Goal: Navigation & Orientation: Understand site structure

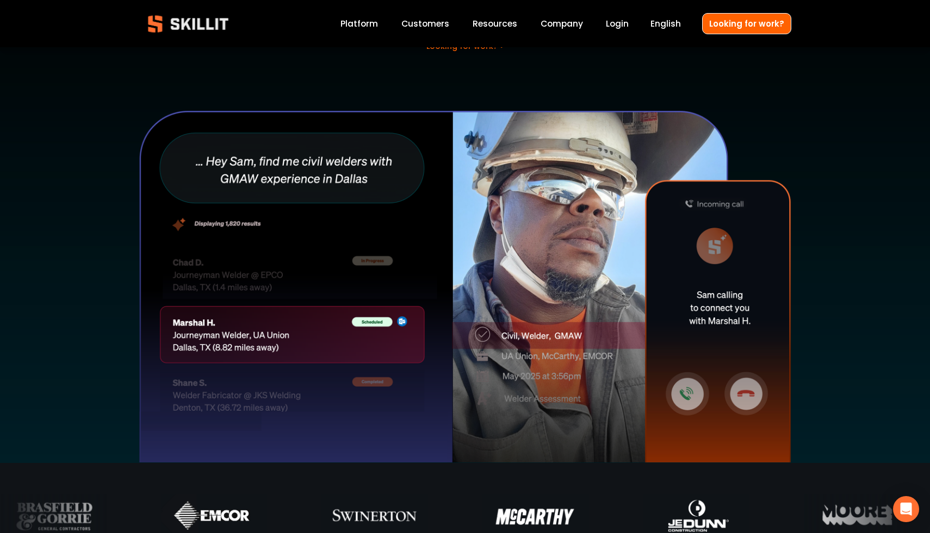
scroll to position [40, 0]
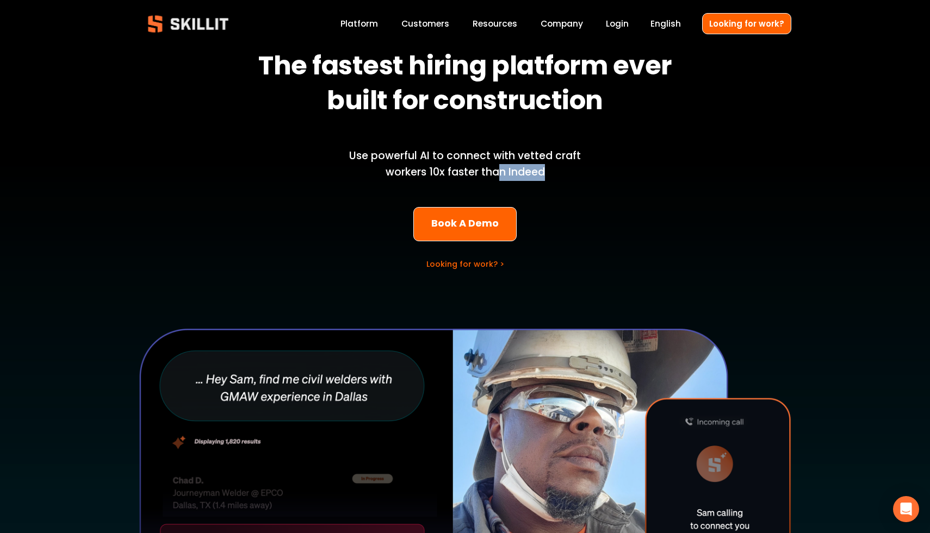
drag, startPoint x: 542, startPoint y: 167, endPoint x: 500, endPoint y: 166, distance: 41.4
click at [500, 166] on p "Use powerful AI to connect with vetted craft workers 10x faster than Indeed" at bounding box center [465, 164] width 269 height 33
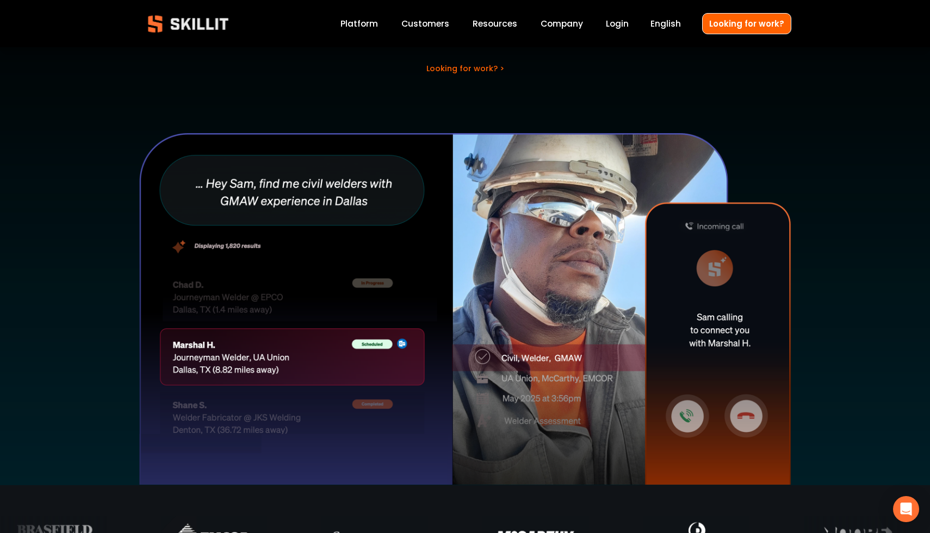
scroll to position [0, 0]
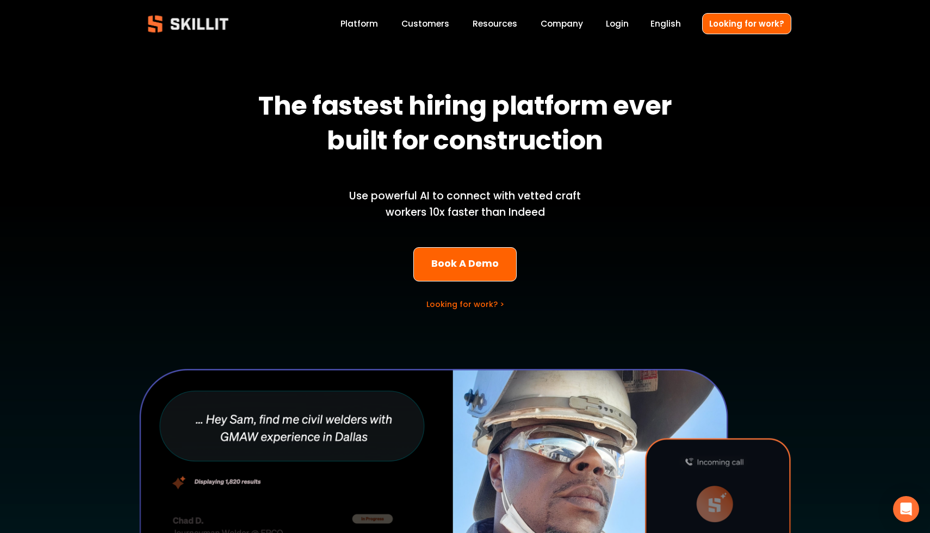
click at [555, 20] on link "Company" at bounding box center [561, 23] width 42 height 15
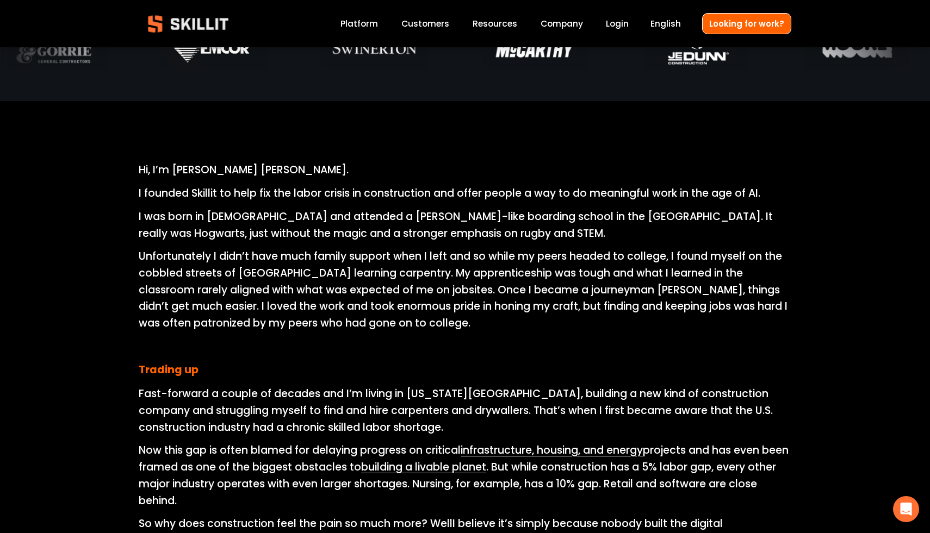
scroll to position [409, 0]
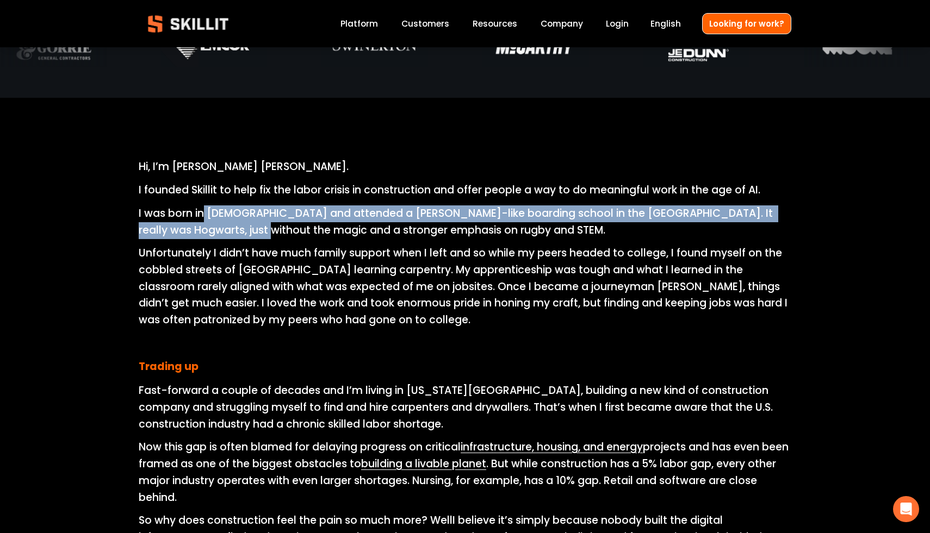
drag, startPoint x: 206, startPoint y: 217, endPoint x: 243, endPoint y: 232, distance: 39.1
click at [243, 232] on p "I was born in Scotland and attended a Harry Potter-like boarding school in the …" at bounding box center [465, 222] width 652 height 33
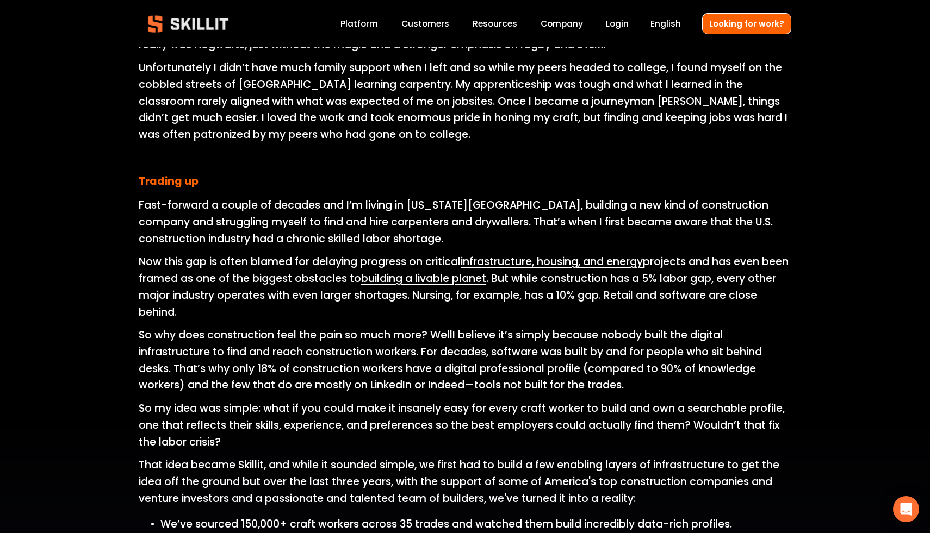
scroll to position [413, 0]
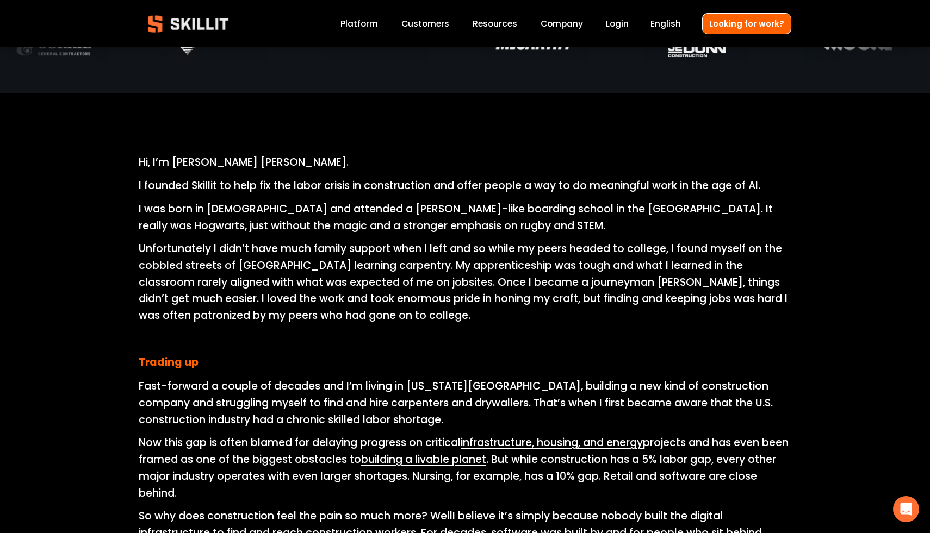
click at [368, 15] on div at bounding box center [465, 41] width 930 height 105
click at [368, 20] on link "Platform" at bounding box center [359, 23] width 38 height 15
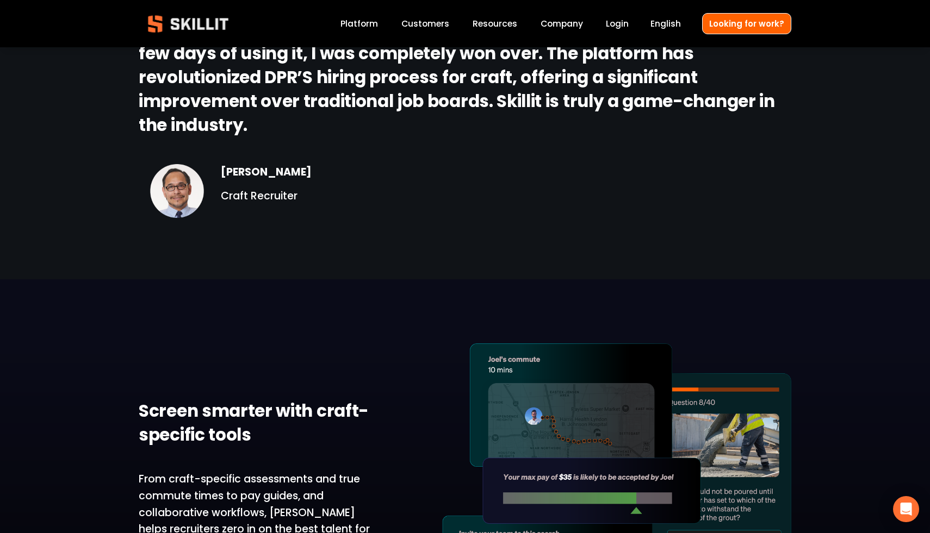
scroll to position [969, 0]
